Goal: Information Seeking & Learning: Learn about a topic

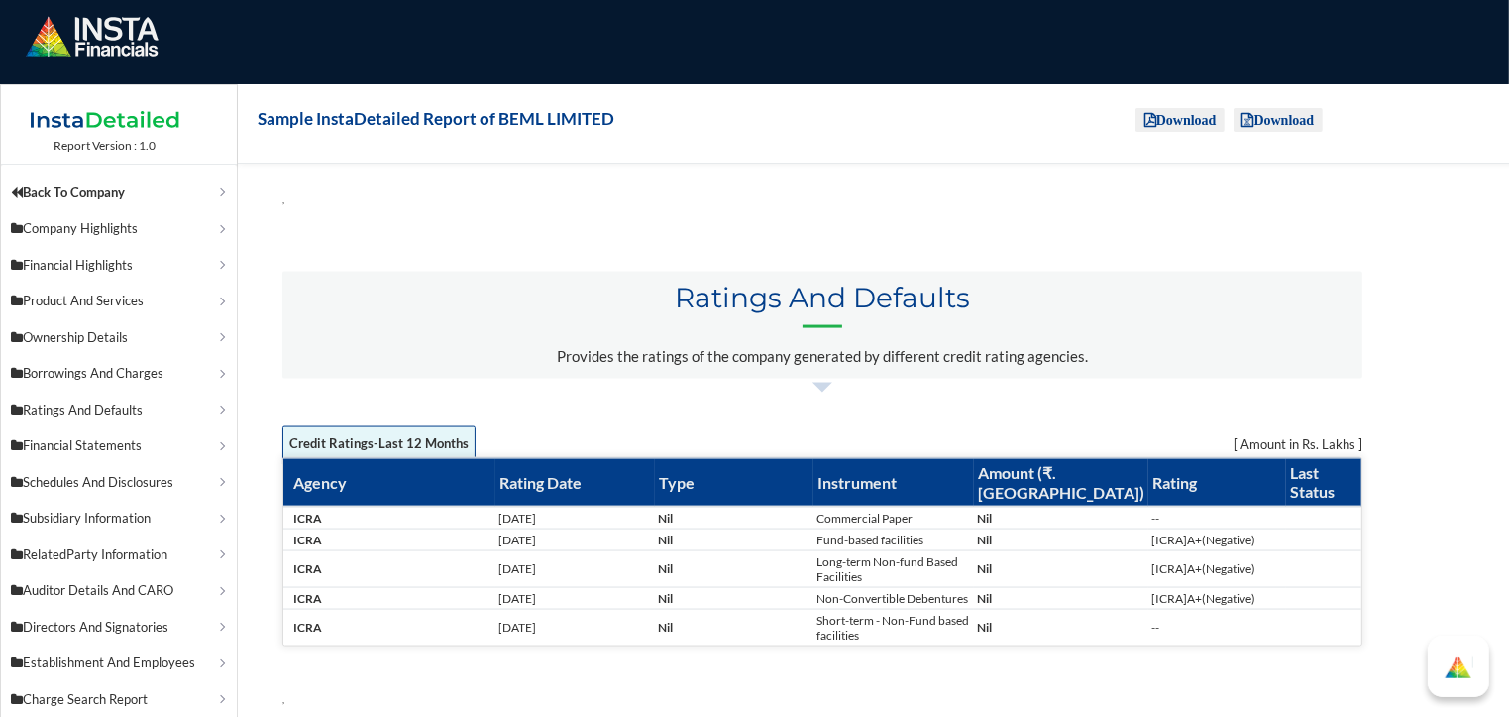
scroll to position [2775, 0]
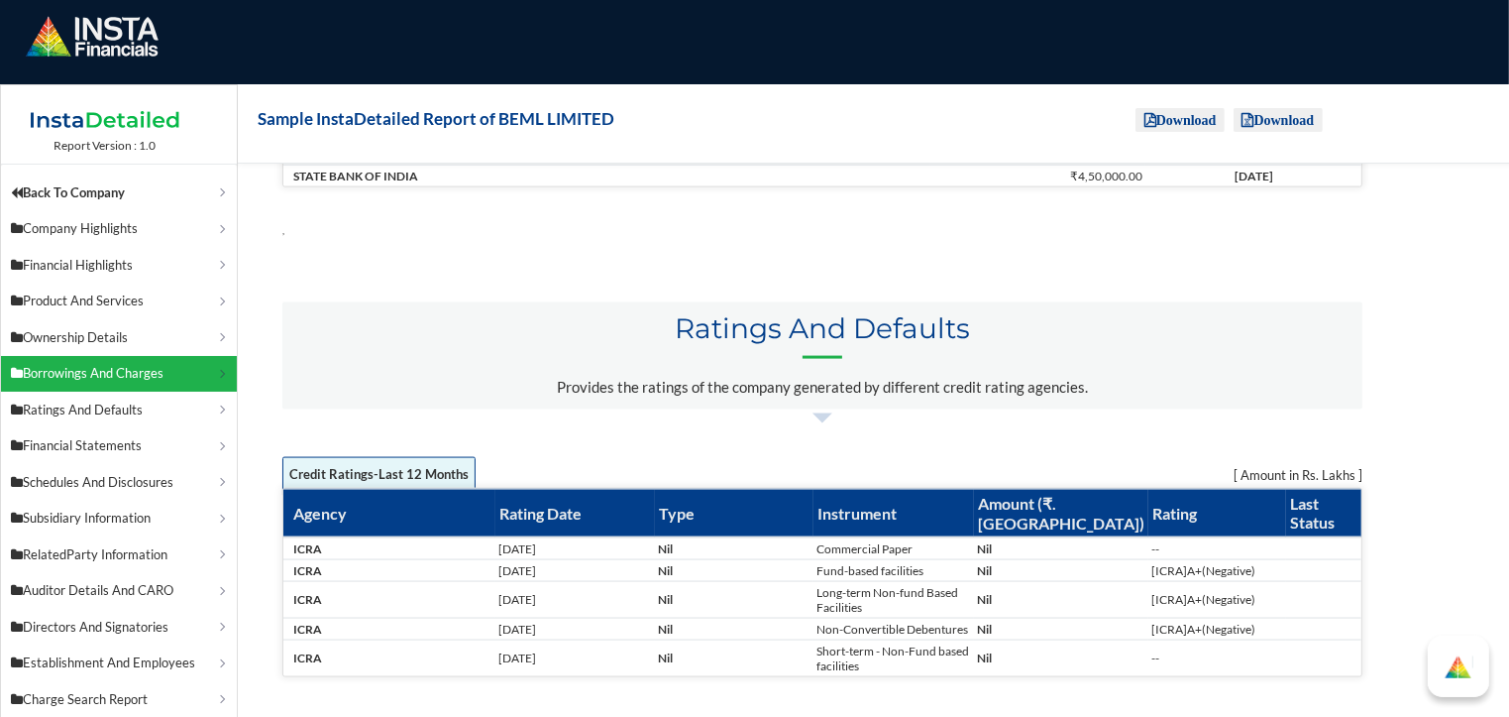
click at [83, 371] on p "Borrowings And Charges" at bounding box center [113, 374] width 205 height 20
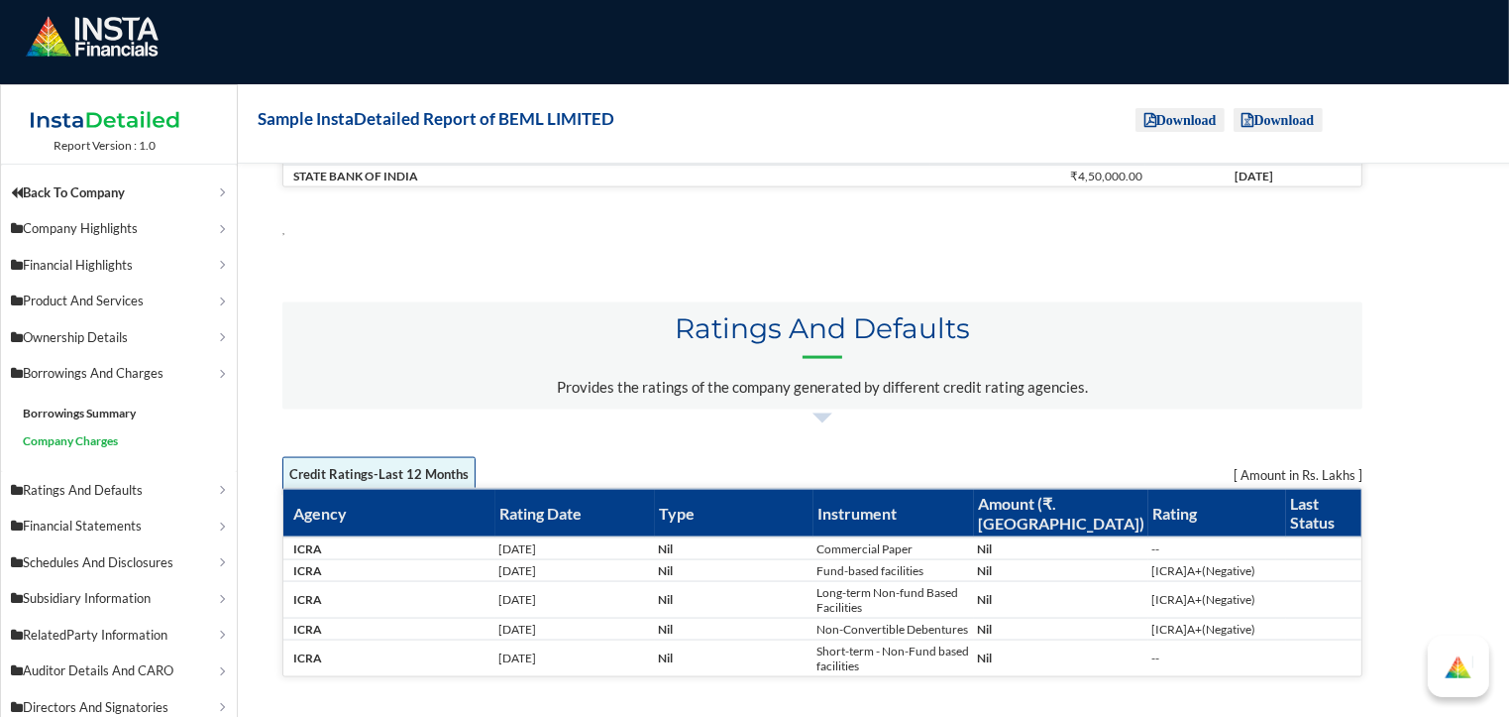
click at [91, 434] on link "Company Charges" at bounding box center [71, 440] width 95 height 15
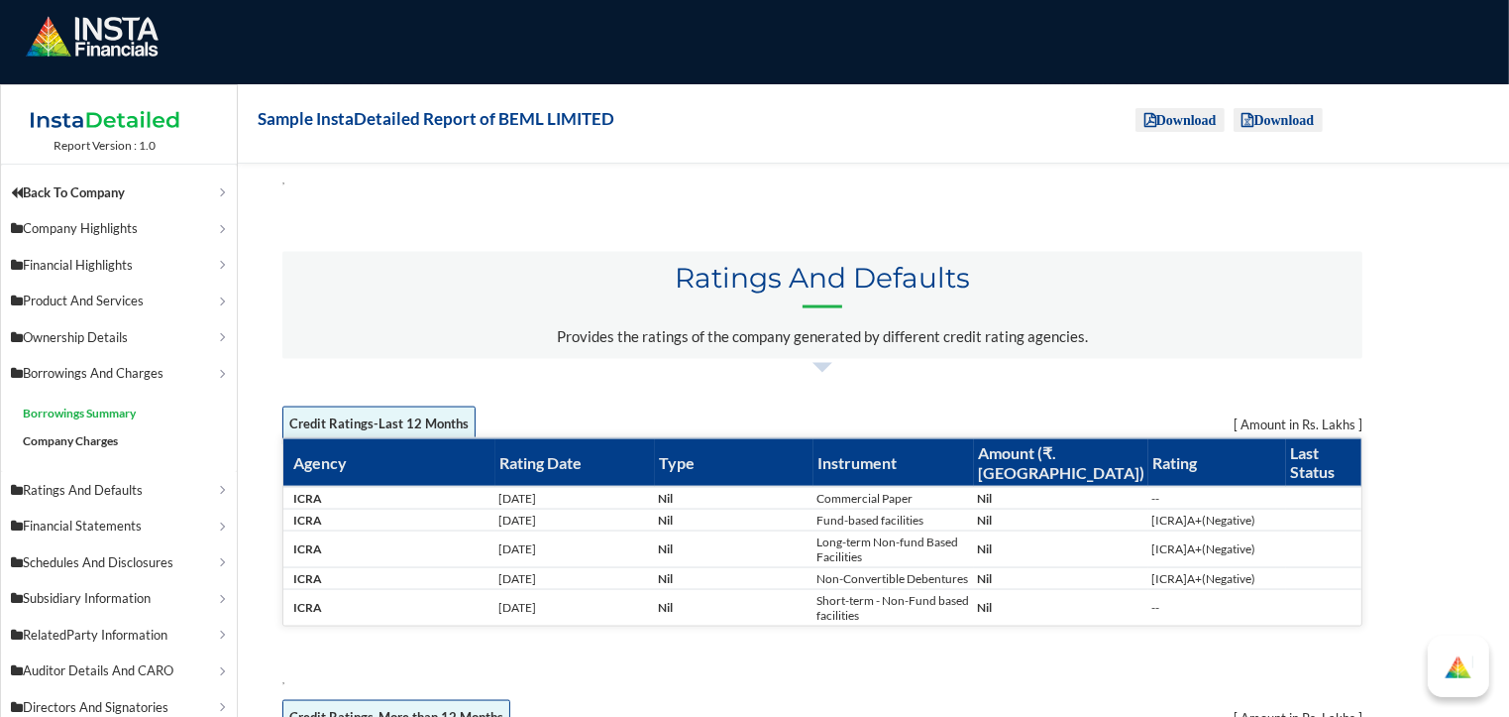
click at [99, 411] on link "Borrowings Summary" at bounding box center [80, 412] width 113 height 15
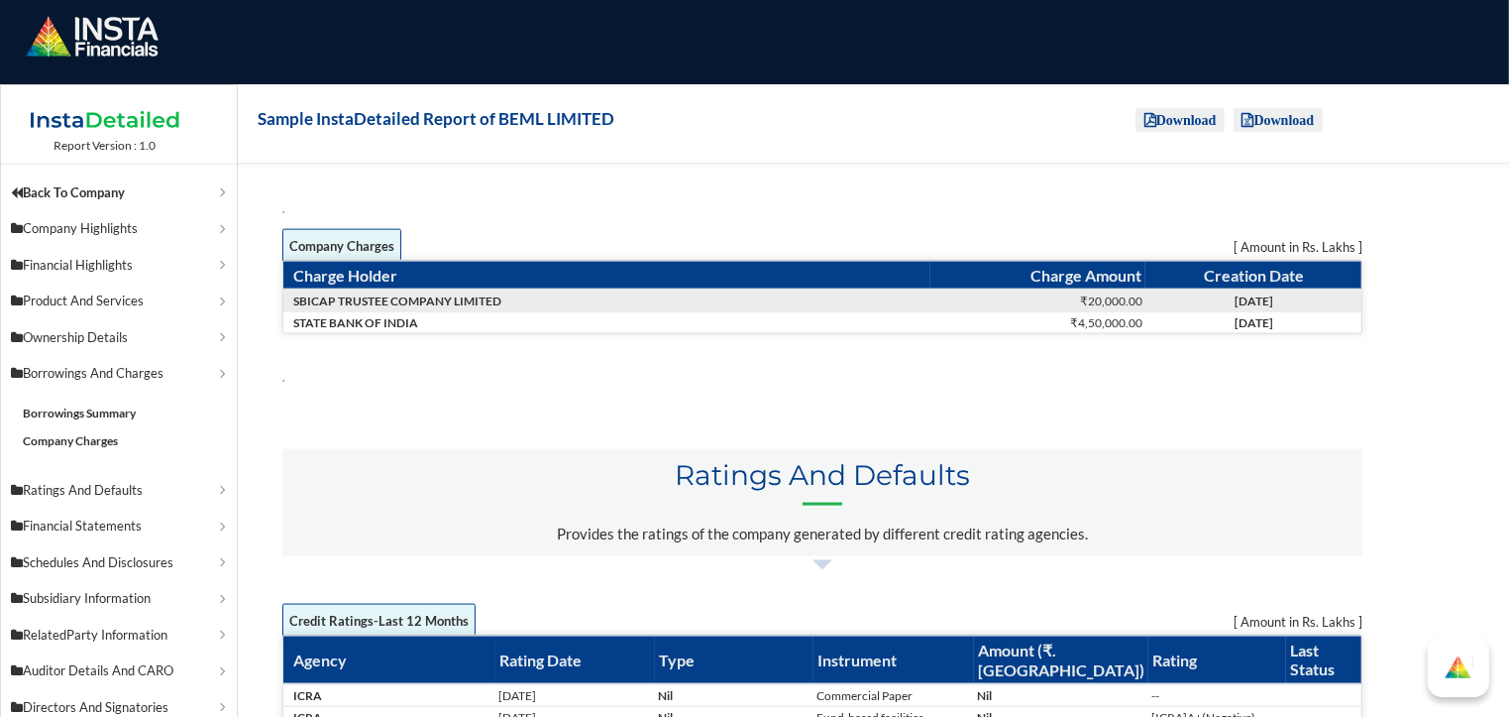
click at [349, 289] on td "SBICAP TRUSTEE COMPANY LIMITED" at bounding box center [606, 300] width 647 height 23
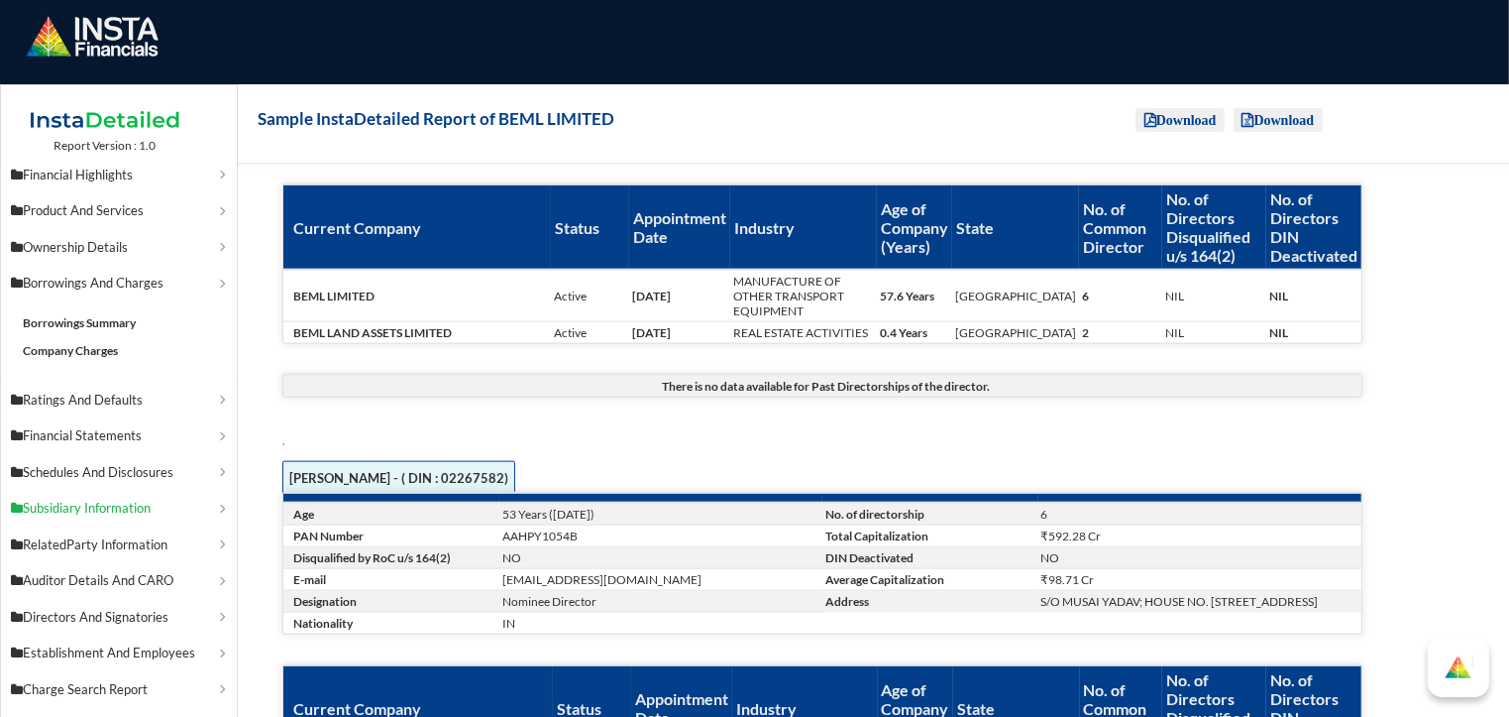
scroll to position [124, 0]
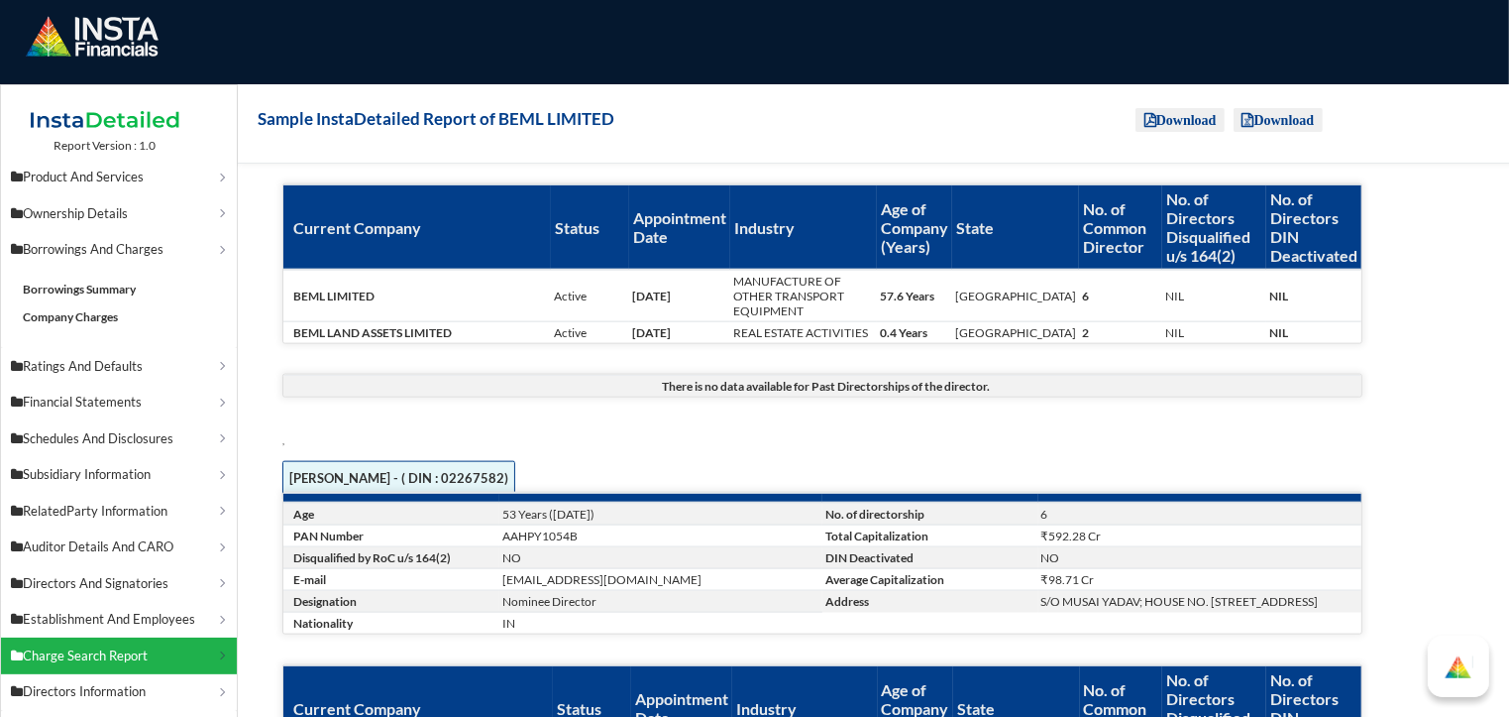
click at [78, 649] on p "Charge Search Report" at bounding box center [113, 656] width 205 height 20
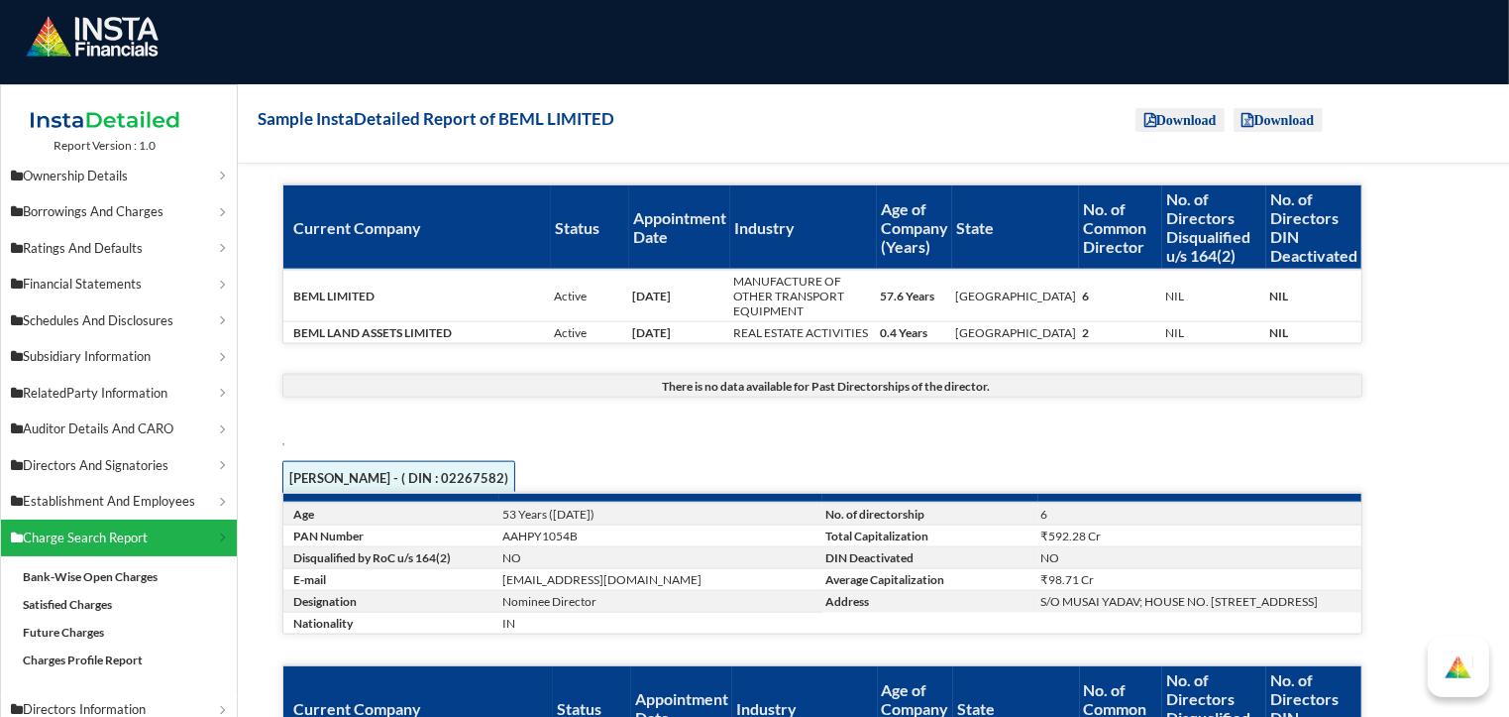
scroll to position [179, 0]
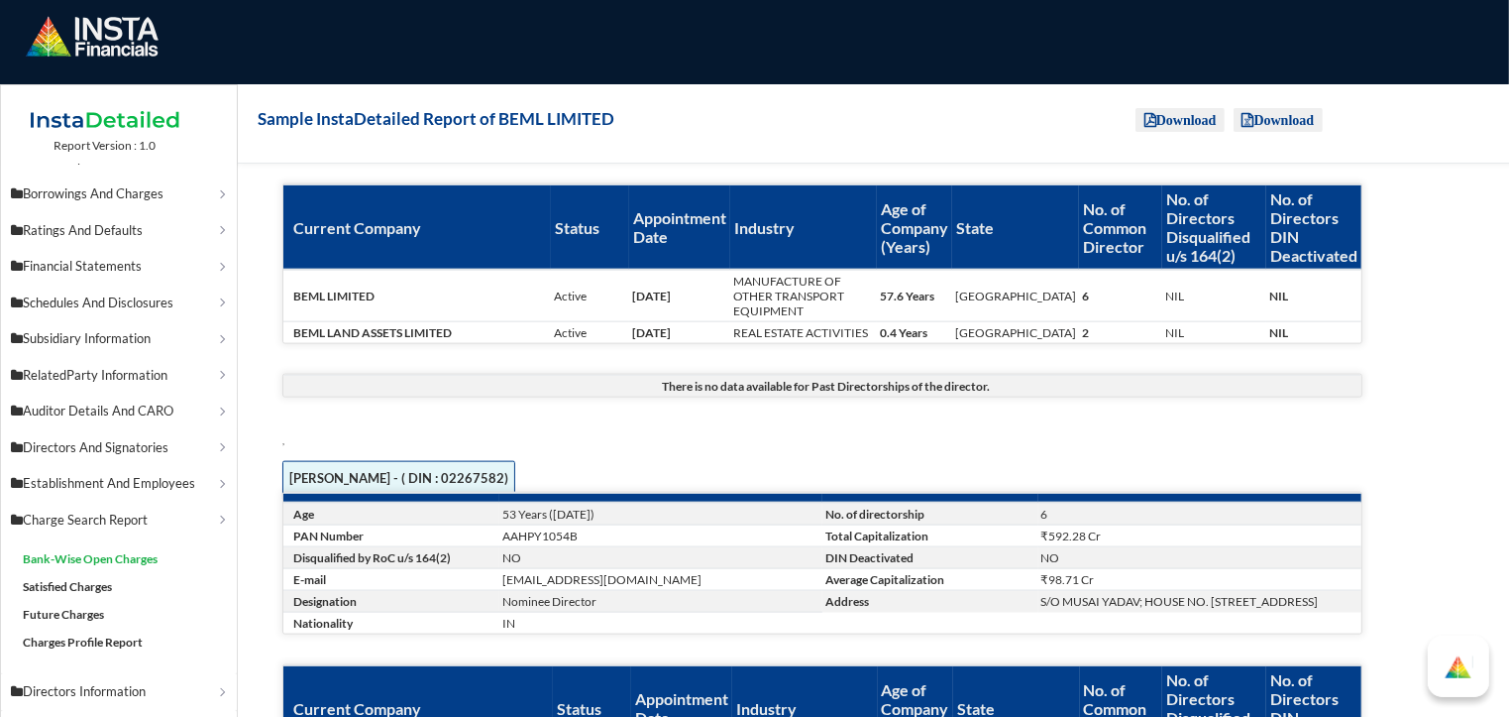
click at [68, 551] on link "Bank-Wise Open Charges" at bounding box center [91, 558] width 135 height 15
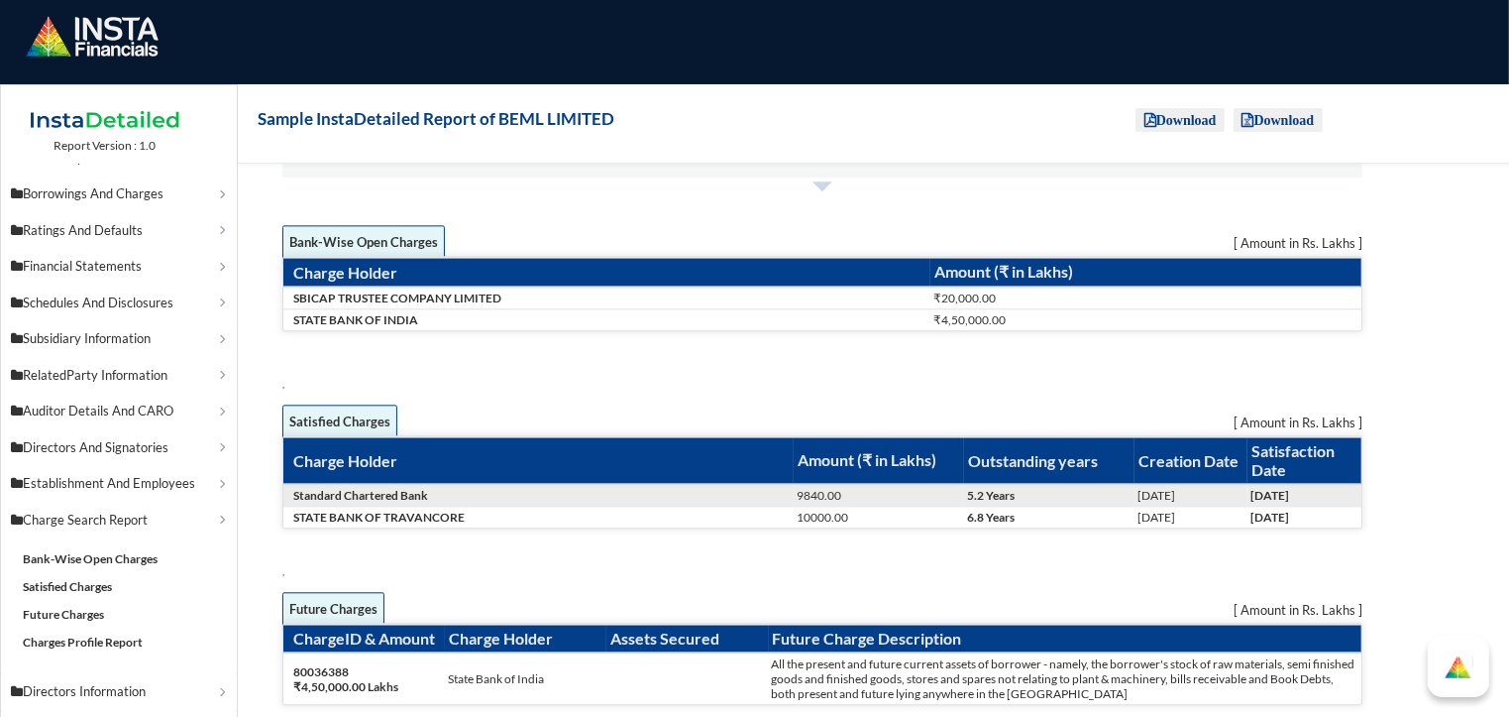
click at [1282, 484] on td "[DATE]" at bounding box center [1305, 495] width 114 height 23
